Goal: Information Seeking & Learning: Learn about a topic

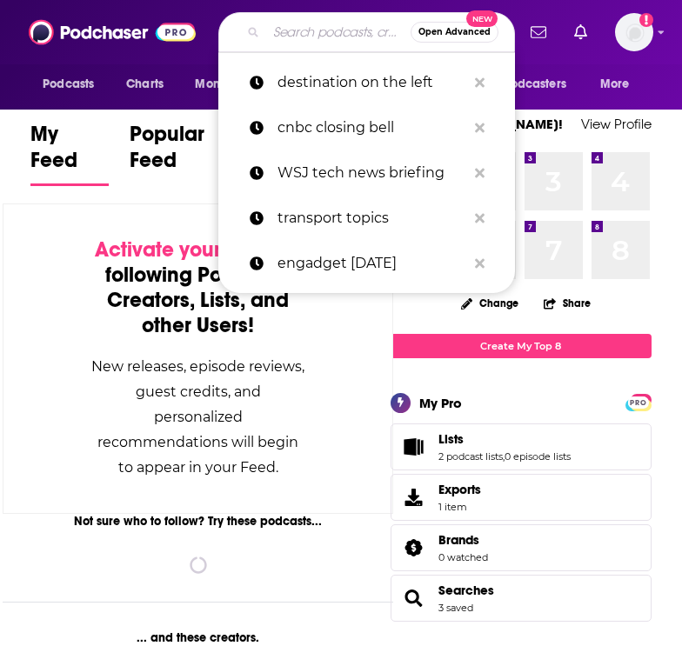
click at [320, 29] on input "Search podcasts, credits, & more..." at bounding box center [338, 32] width 144 height 28
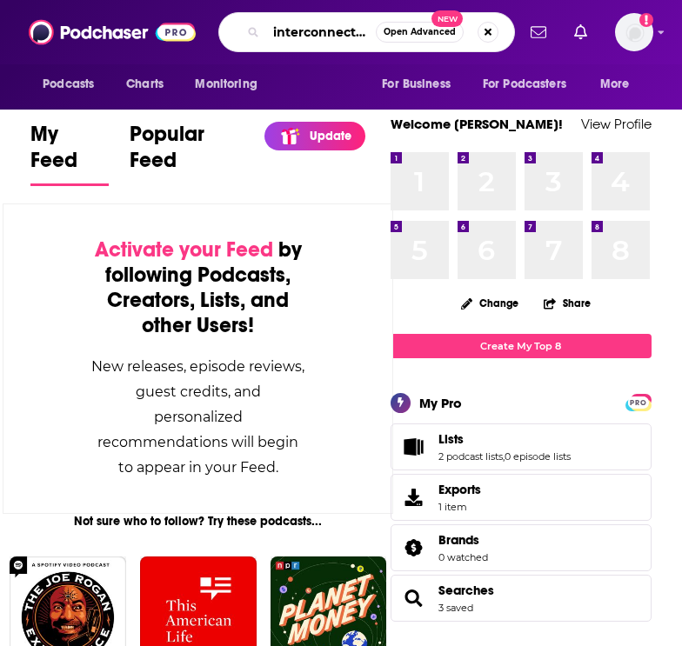
type input "interconnected"
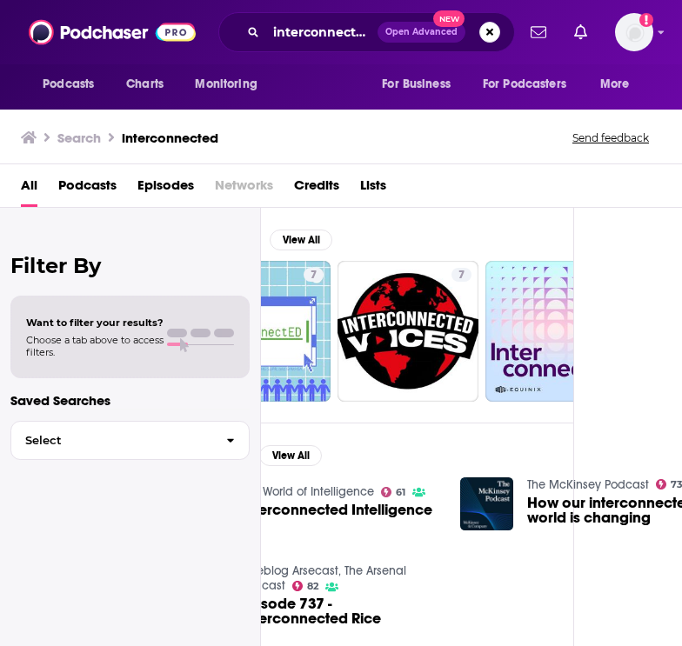
scroll to position [0, 111]
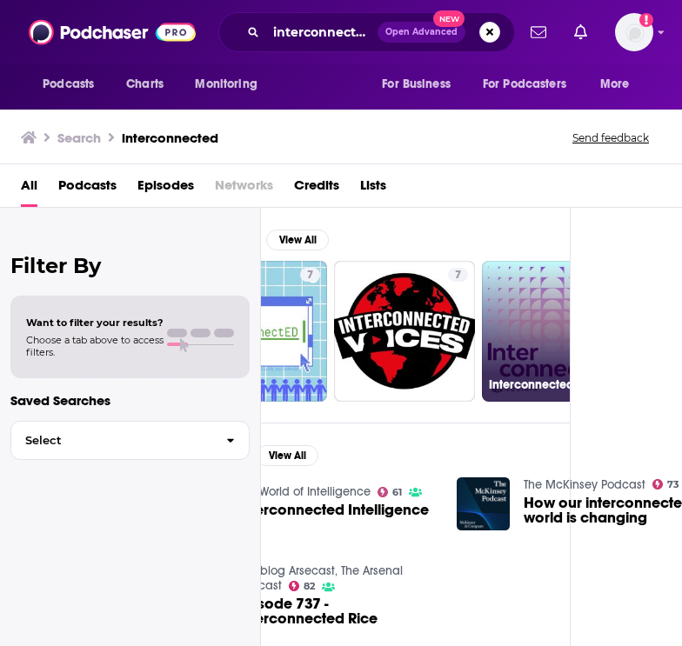
click at [513, 341] on link "Interconnected" at bounding box center [552, 331] width 141 height 141
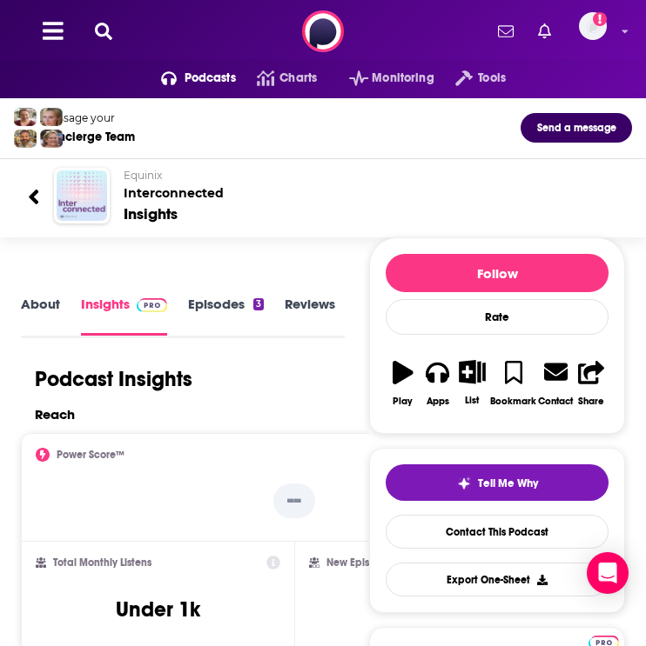
click at [76, 193] on img "Interconnected" at bounding box center [82, 196] width 50 height 50
click at [226, 314] on link "Episodes 3" at bounding box center [226, 315] width 76 height 39
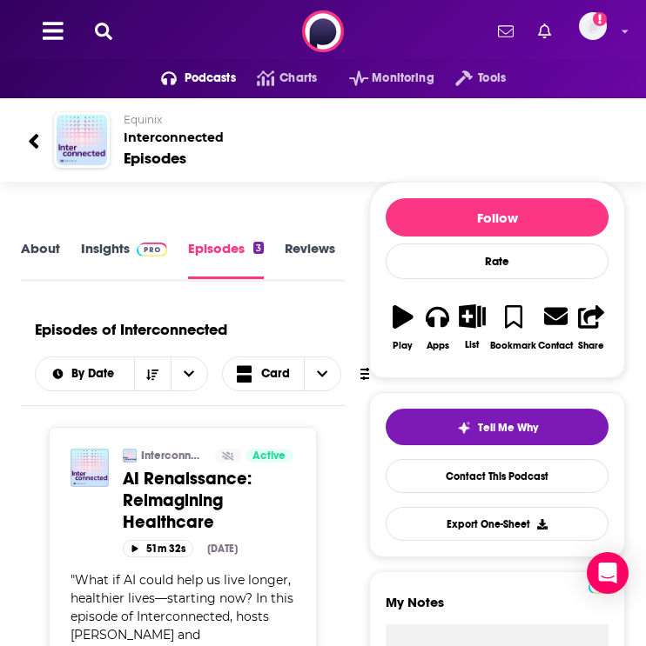
click at [153, 494] on span "AI Renaissance: Reimagining Healthcare" at bounding box center [187, 500] width 129 height 65
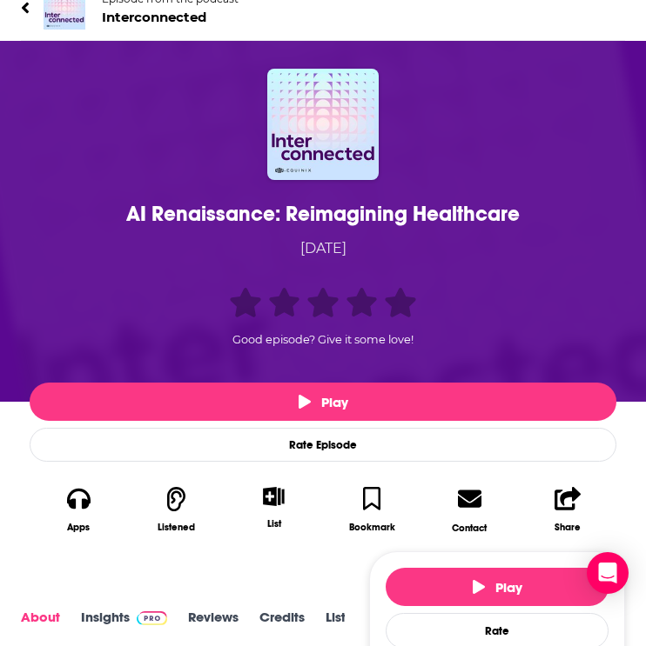
scroll to position [488, 0]
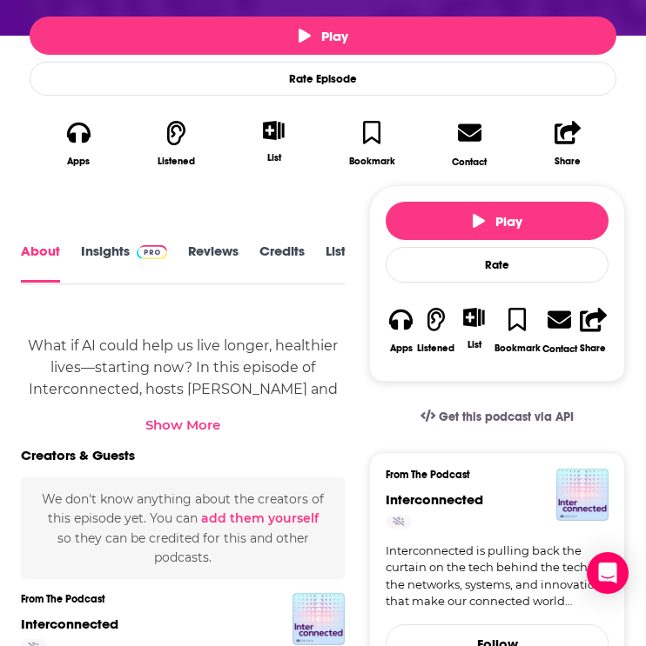
click at [166, 425] on div "Show More" at bounding box center [182, 425] width 75 height 17
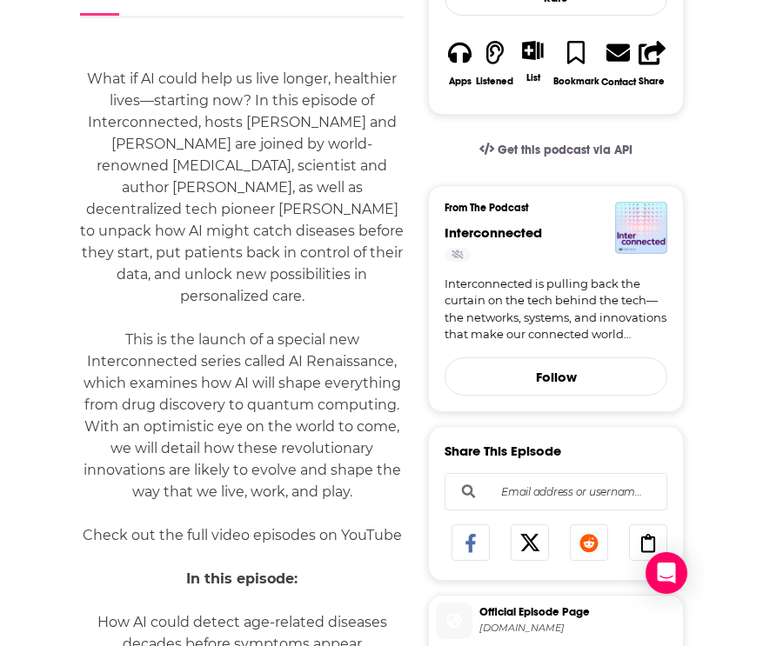
scroll to position [756, 0]
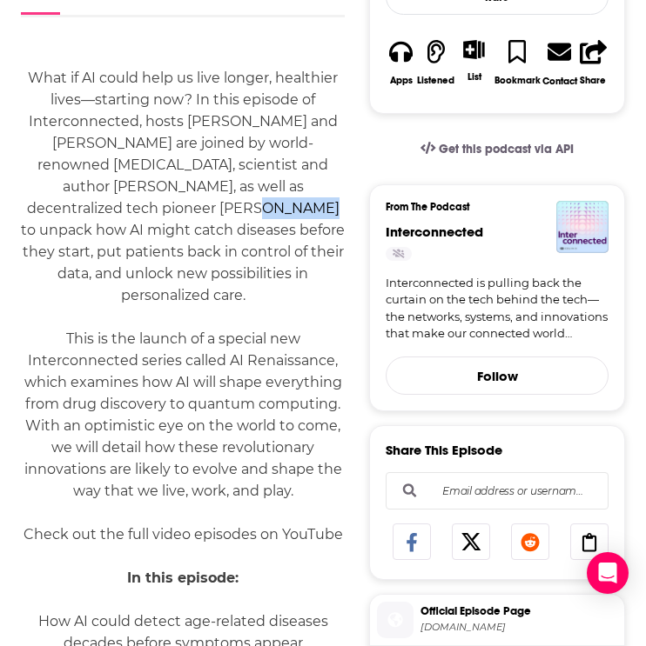
drag, startPoint x: 153, startPoint y: 207, endPoint x: 93, endPoint y: 208, distance: 60.0
click at [93, 208] on span "What if AI could help us live longer, healthier lives—starting now? In this epi…" at bounding box center [183, 187] width 324 height 234
copy span "[PERSON_NAME]"
